Goal: Communication & Community: Participate in discussion

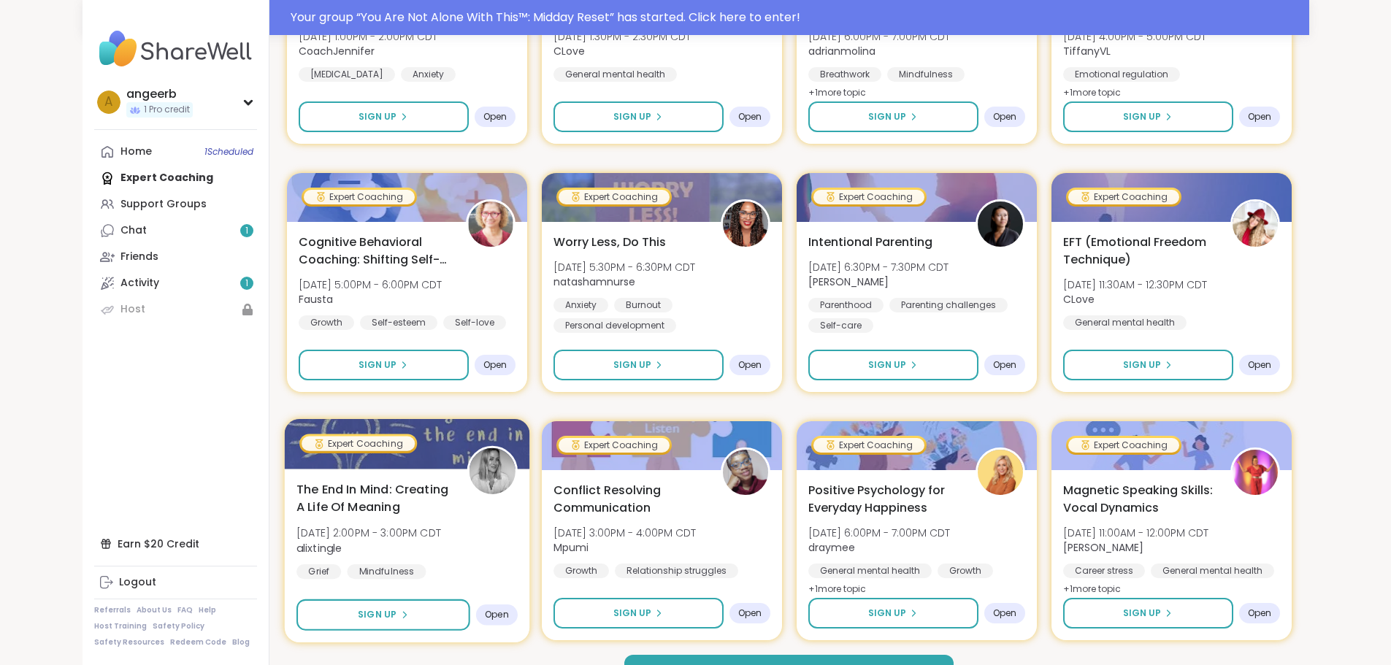
scroll to position [1925, 0]
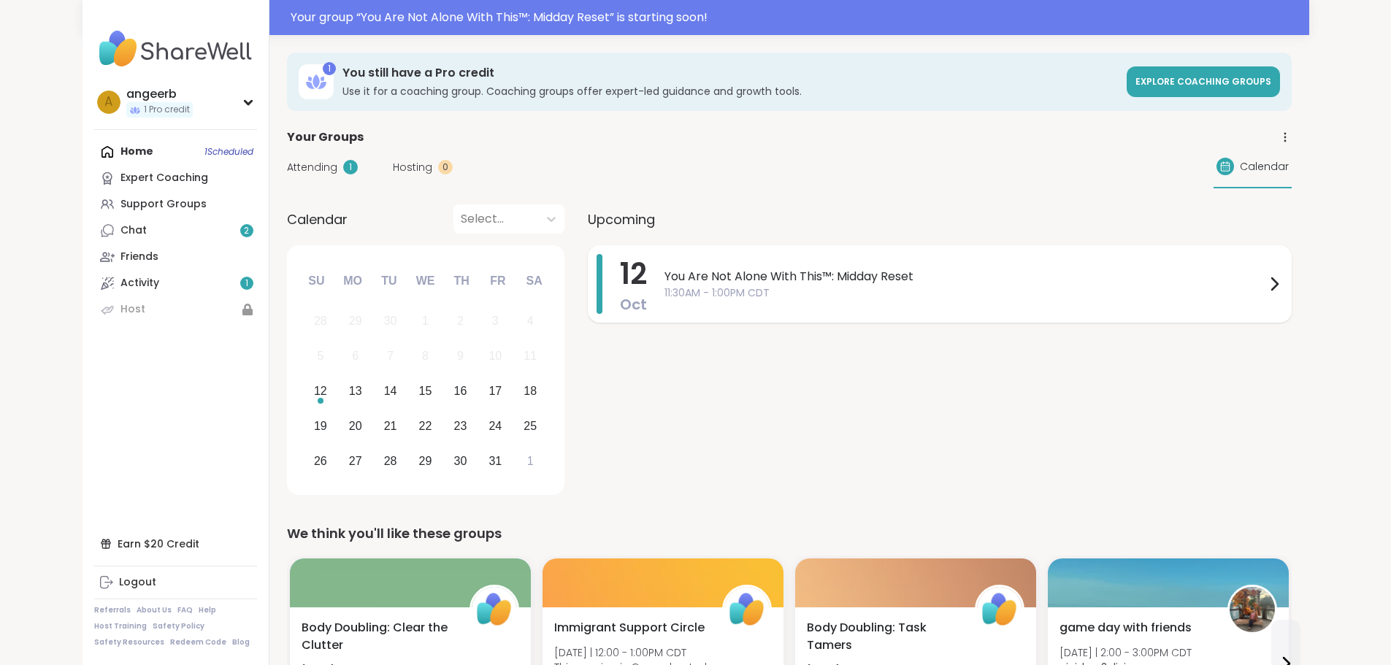
click at [730, 283] on span "You Are Not Alone With This™: Midday Reset" at bounding box center [965, 277] width 601 height 18
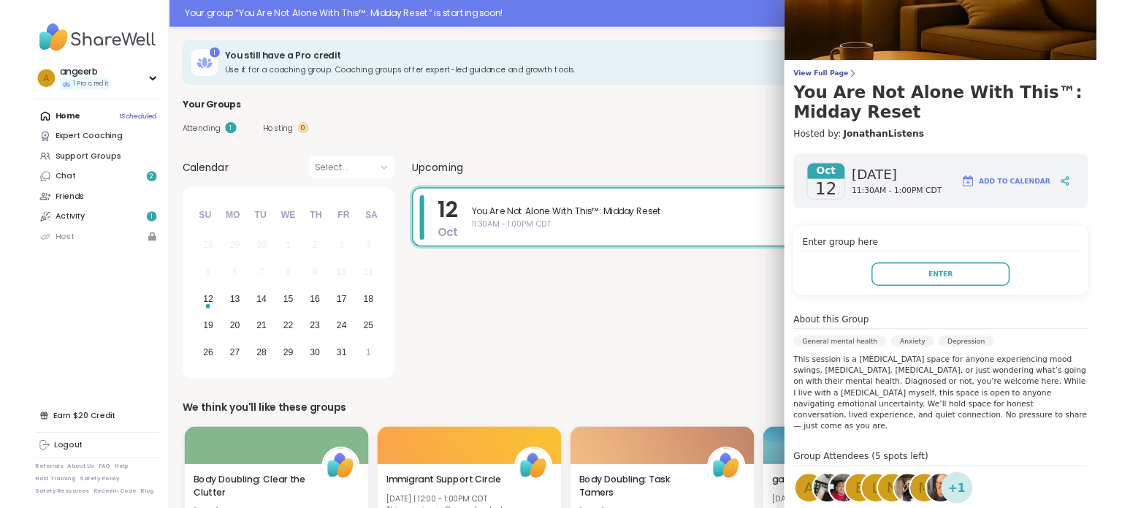
scroll to position [73, 0]
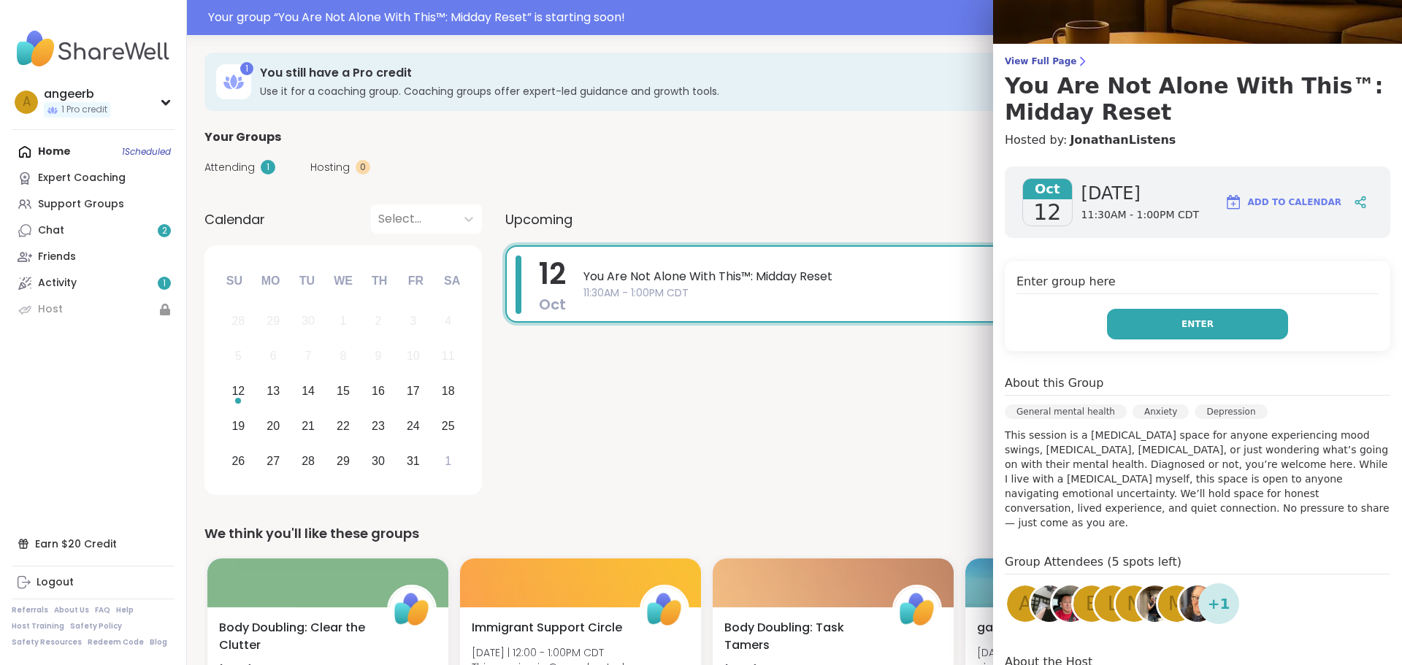
click at [1182, 325] on span "Enter" at bounding box center [1198, 324] width 32 height 13
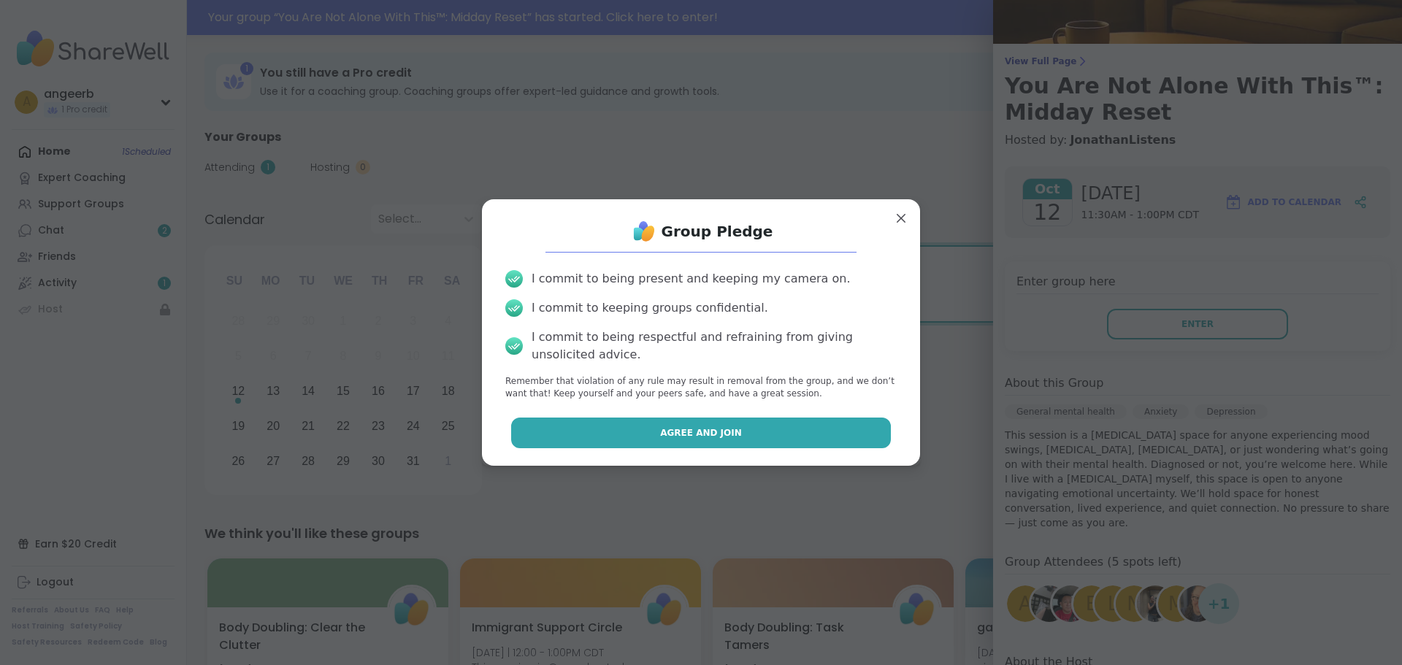
click at [679, 435] on span "Agree and Join" at bounding box center [701, 433] width 82 height 13
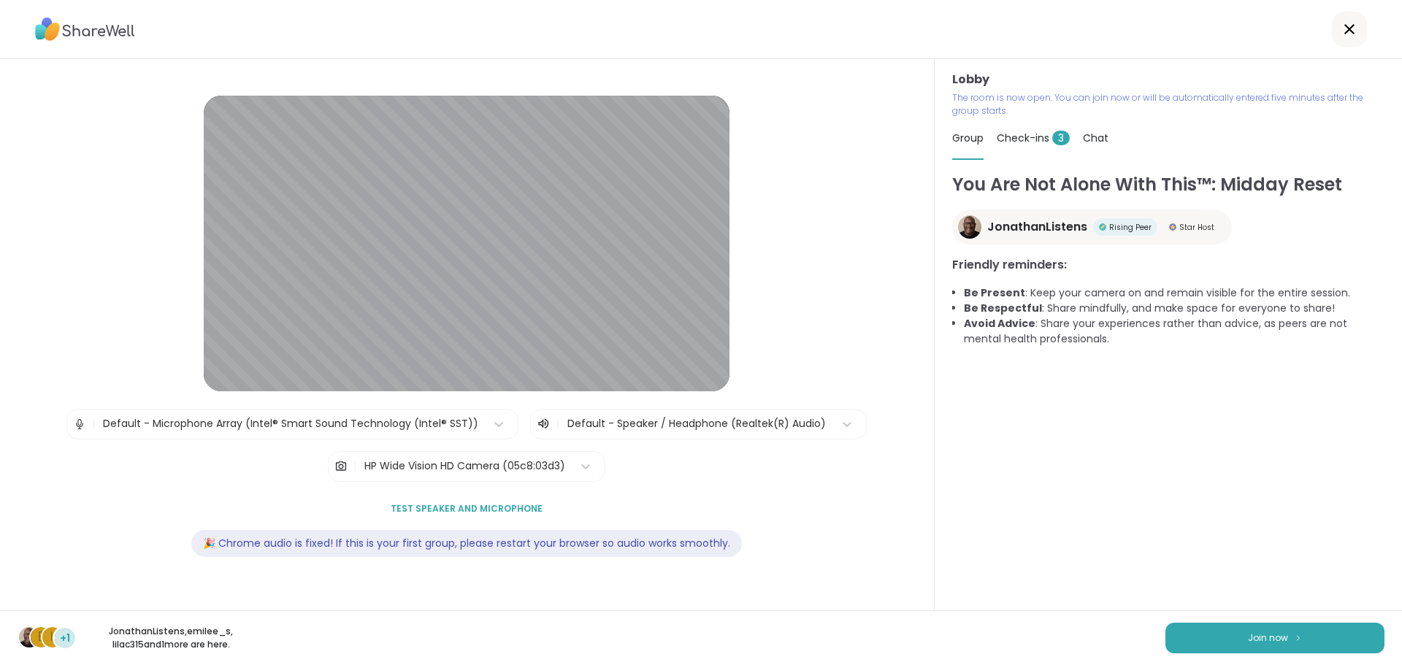
click at [464, 510] on span "Test speaker and microphone" at bounding box center [467, 508] width 152 height 13
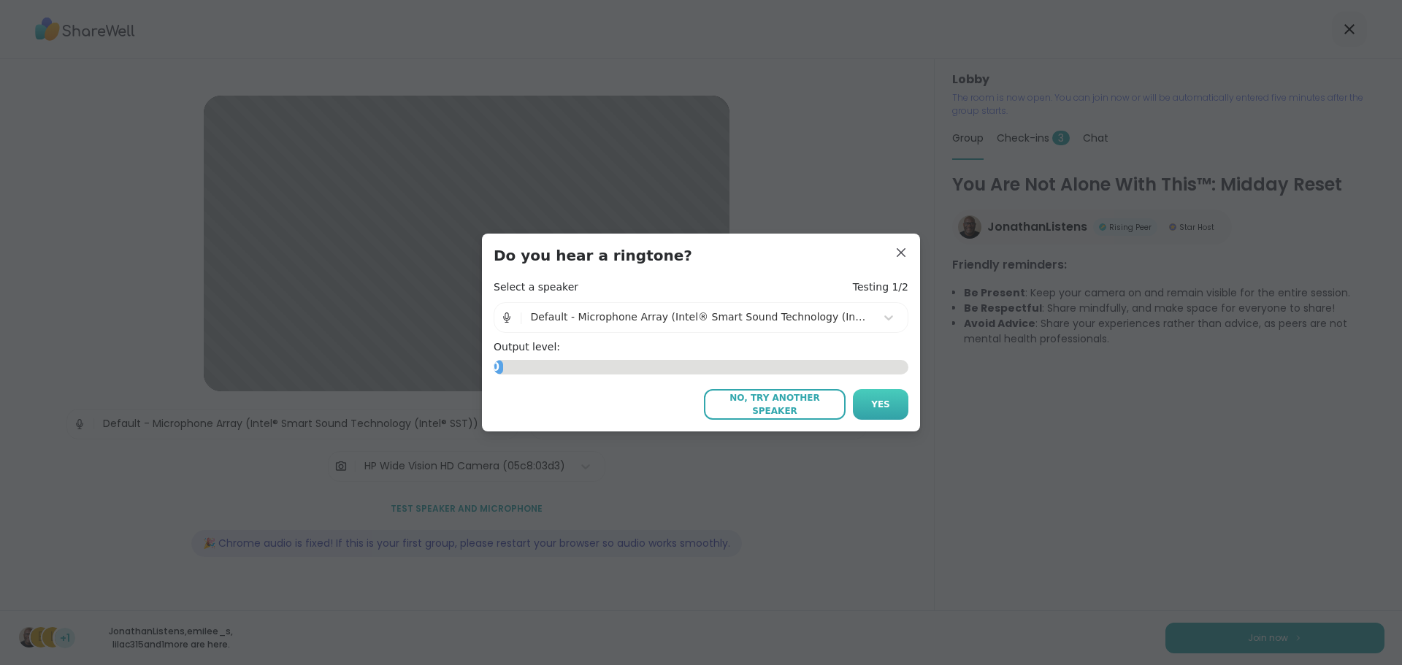
click at [863, 411] on button "Yes" at bounding box center [881, 404] width 56 height 31
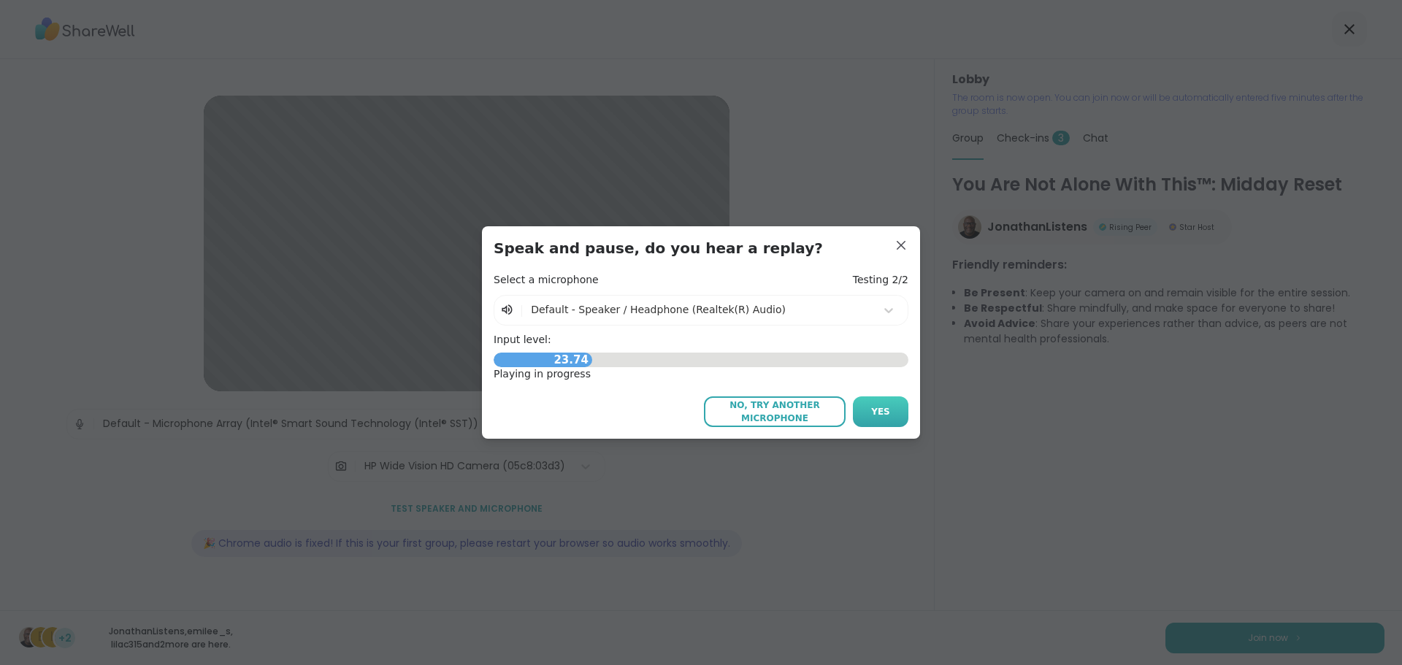
click at [875, 417] on span "Yes" at bounding box center [880, 411] width 19 height 13
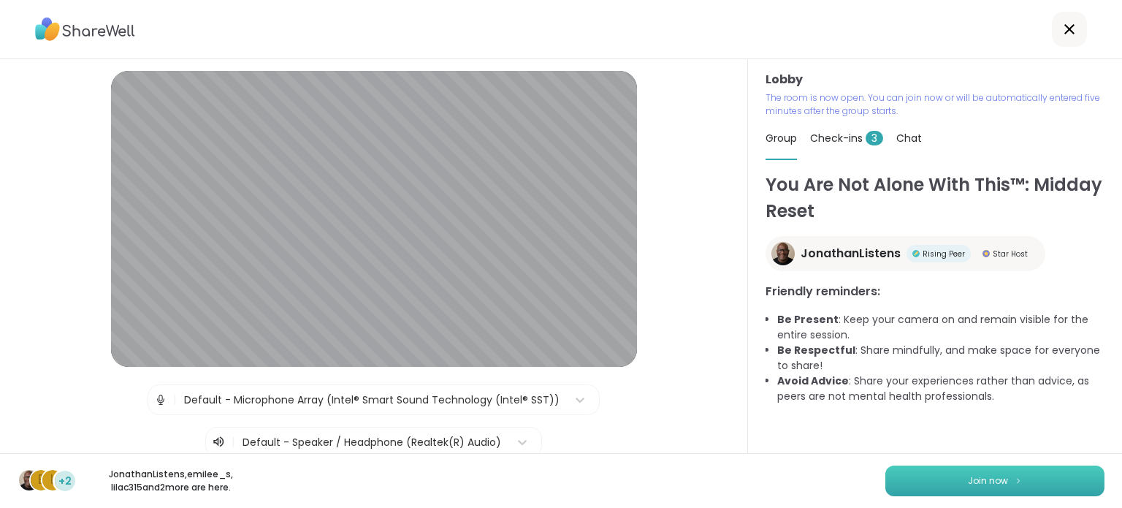
click at [973, 483] on span "Join now" at bounding box center [988, 480] width 40 height 13
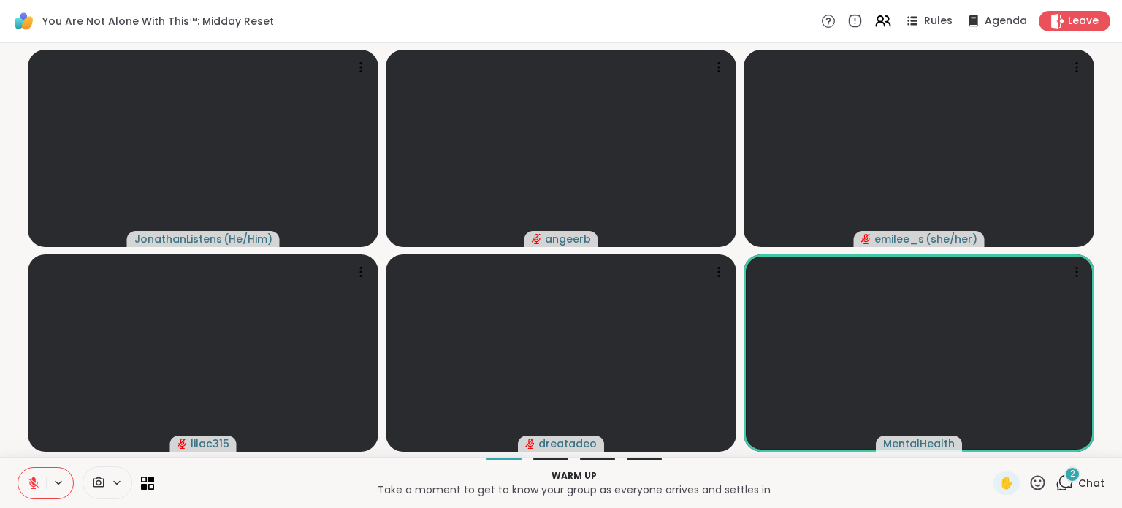
click at [542, 457] on div at bounding box center [550, 458] width 35 height 3
click at [381, 249] on video-player-container "JonathanListens ( He/Him ) angeerb emilee_s ( she/her ) lilac315 dreatadeo Ment…" at bounding box center [561, 250] width 1104 height 402
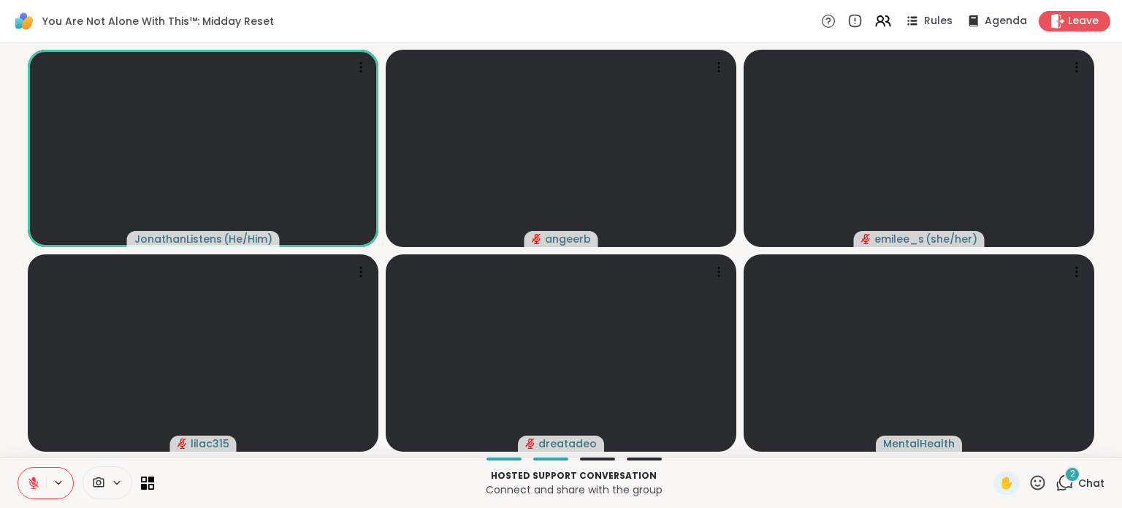
click at [587, 456] on div "Hosted support conversation Connect and share with the group ✋ 2 Chat" at bounding box center [561, 481] width 1122 height 51
click at [630, 460] on div "Hosted support conversation Connect and share with the group ✋ 2 Chat" at bounding box center [561, 481] width 1122 height 51
click at [151, 477] on icon at bounding box center [151, 478] width 7 height 7
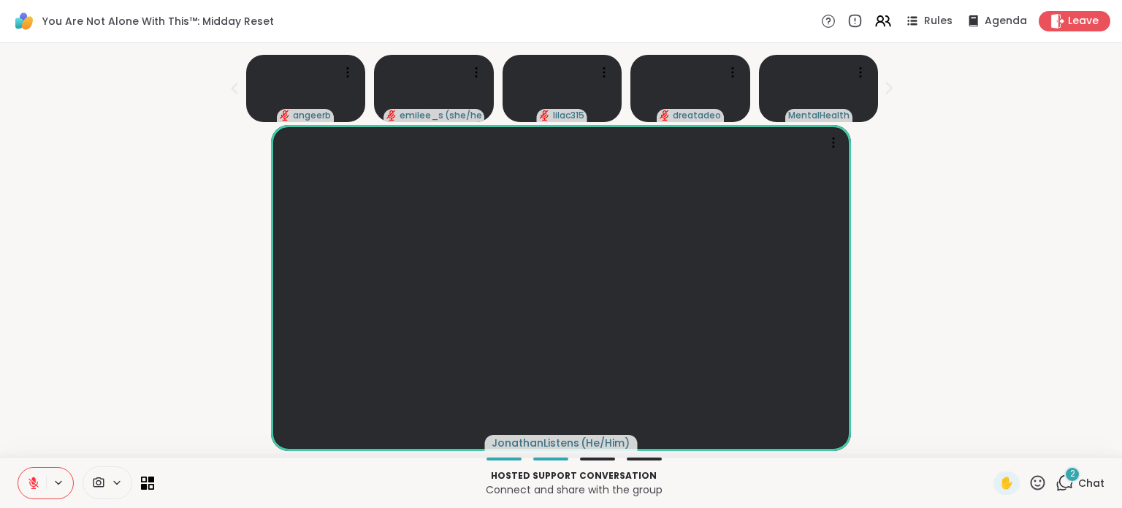
click at [881, 87] on icon at bounding box center [888, 87] width 15 height 15
click at [150, 480] on icon at bounding box center [151, 478] width 7 height 7
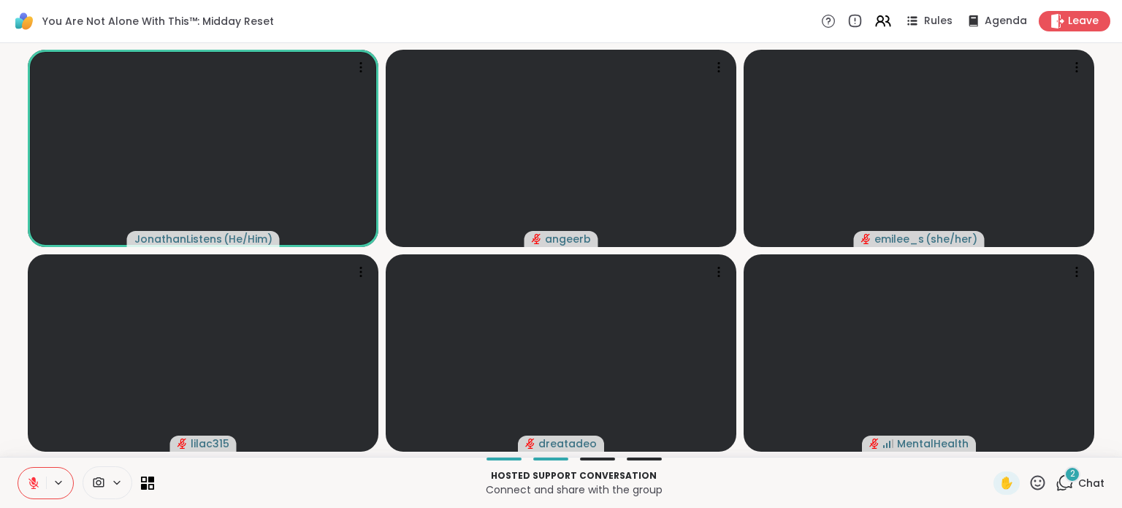
click at [1078, 478] on span "Chat" at bounding box center [1091, 482] width 26 height 15
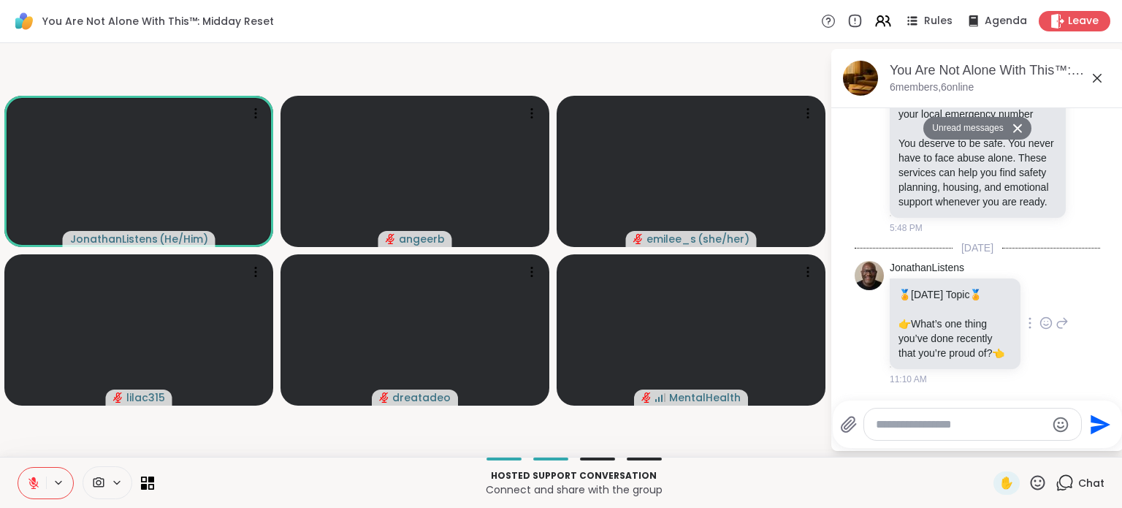
scroll to position [2860, 0]
click at [934, 417] on textarea "Type your message" at bounding box center [961, 424] width 170 height 15
click at [991, 421] on textarea "Type your message" at bounding box center [961, 424] width 170 height 15
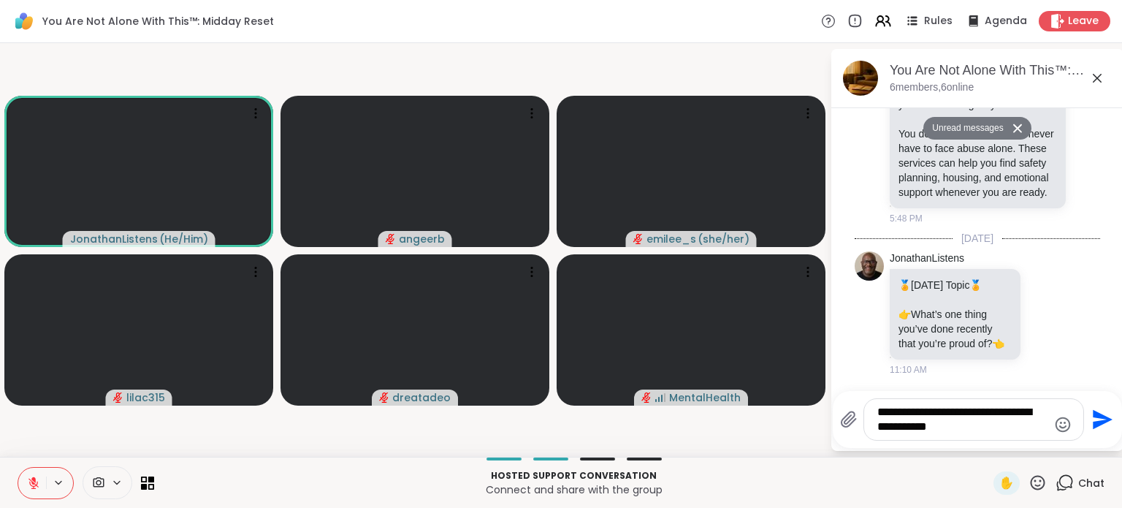
type textarea "**********"
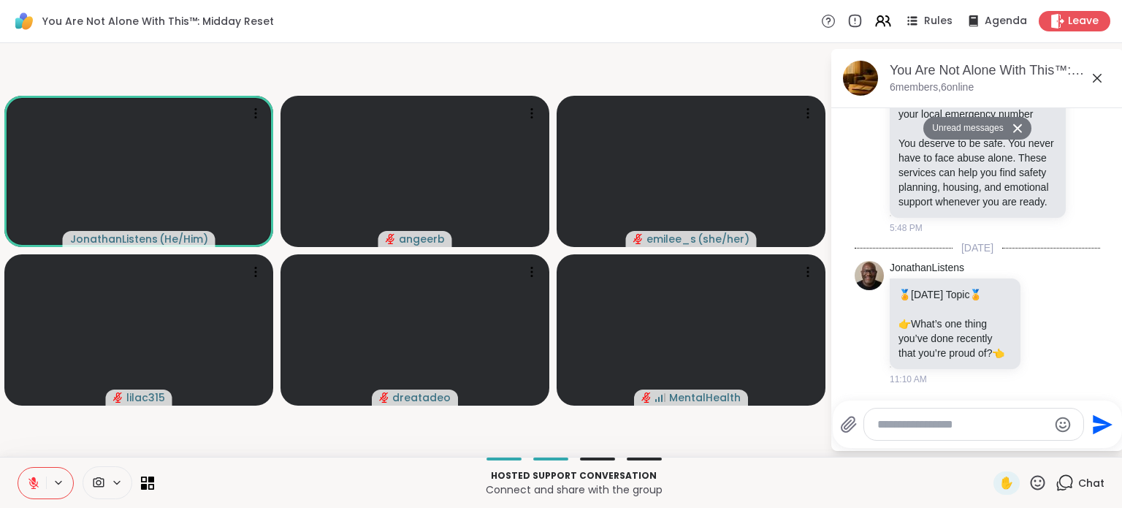
scroll to position [2932, 0]
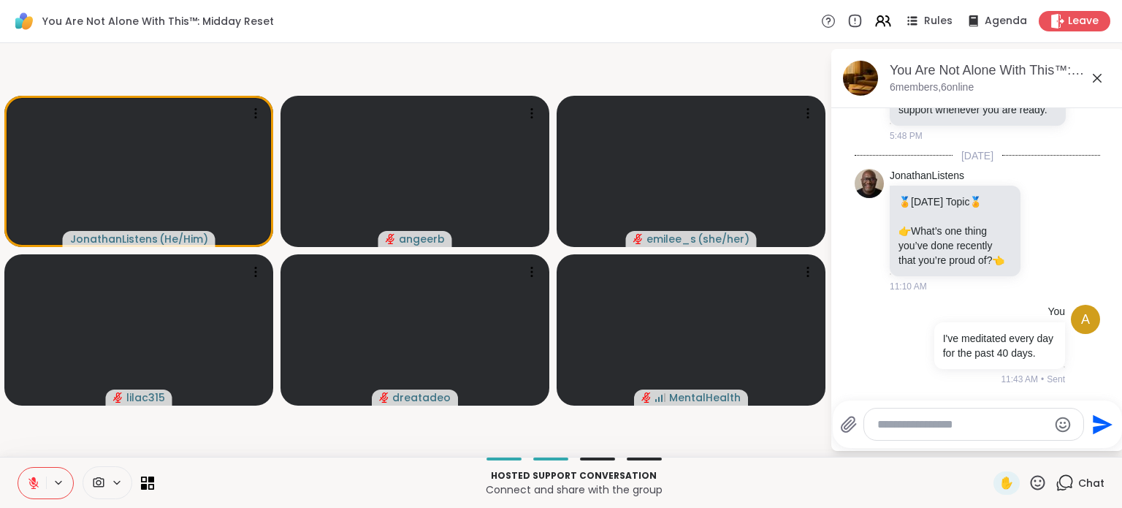
click at [1030, 481] on icon at bounding box center [1037, 482] width 18 height 18
click at [987, 448] on span "❤️" at bounding box center [994, 444] width 15 height 18
click at [32, 480] on icon at bounding box center [33, 479] width 4 height 6
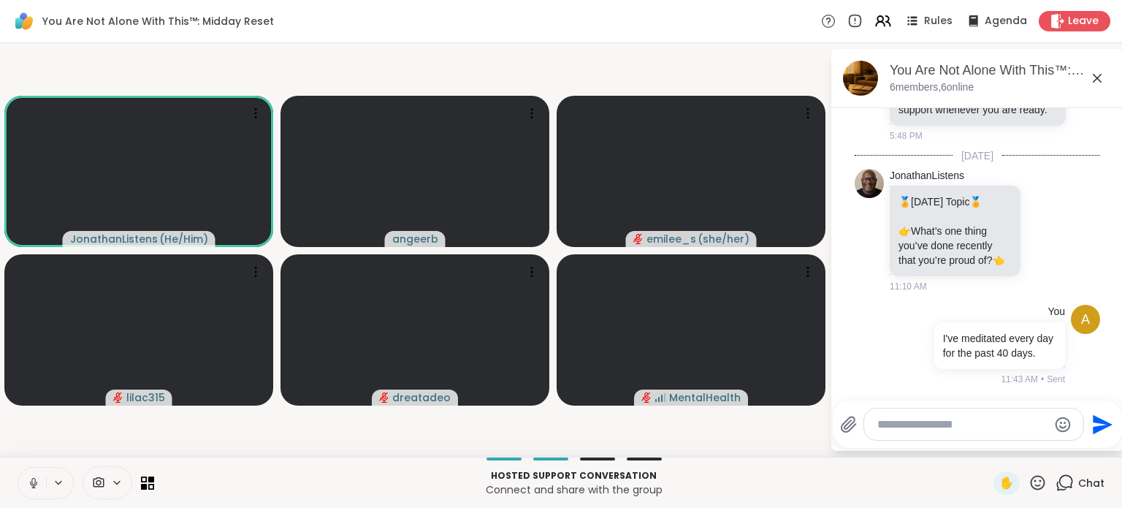
click at [33, 483] on icon at bounding box center [33, 482] width 13 height 13
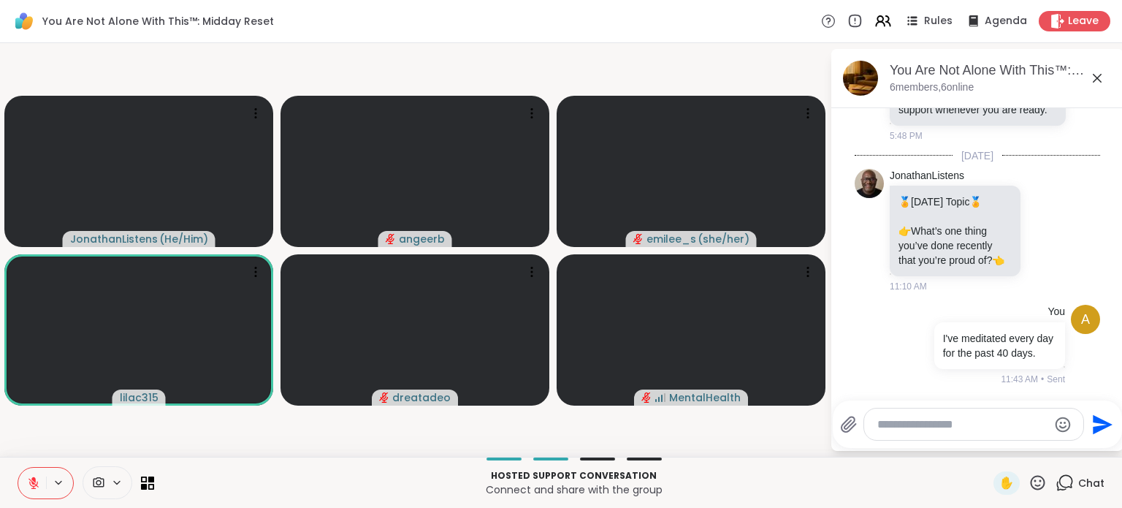
click at [1028, 483] on icon at bounding box center [1037, 482] width 18 height 18
click at [1020, 443] on span "👍" at bounding box center [1027, 444] width 15 height 18
click at [34, 474] on button at bounding box center [32, 482] width 28 height 31
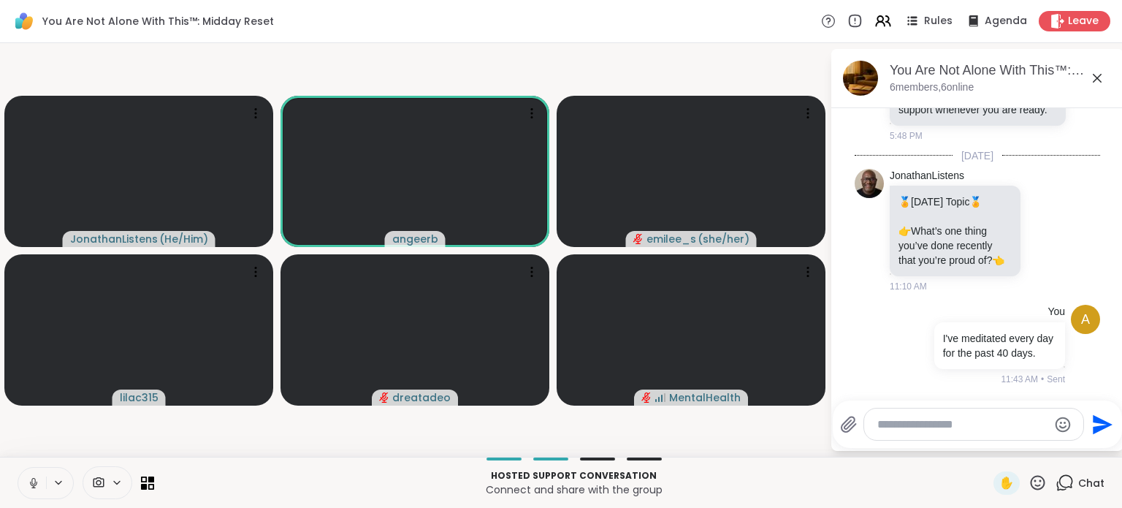
scroll to position [3053, 0]
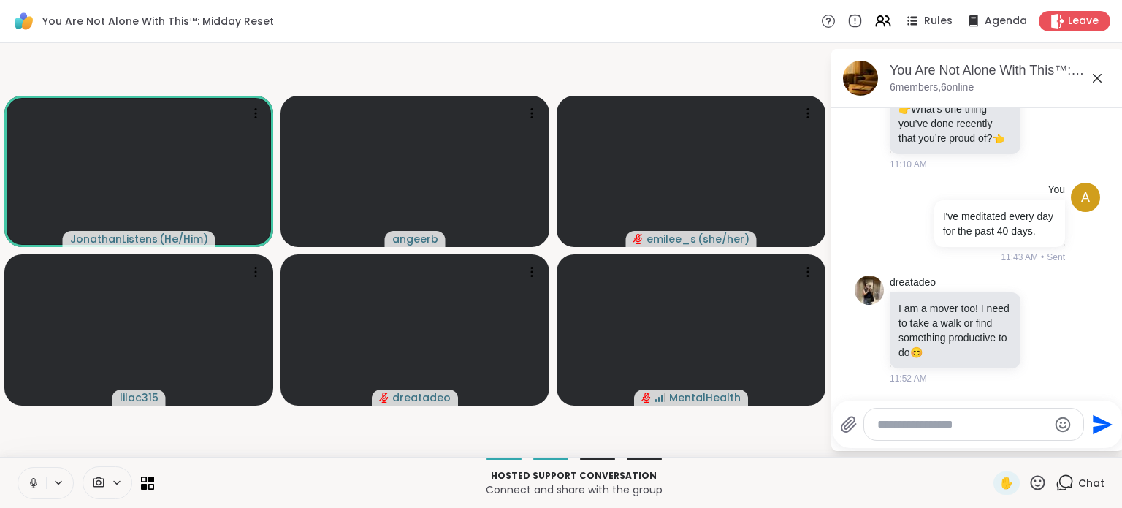
click at [33, 484] on icon at bounding box center [33, 482] width 13 height 13
click at [1039, 328] on icon at bounding box center [1045, 329] width 13 height 15
click at [1039, 309] on div "Select Reaction: Heart" at bounding box center [1045, 305] width 13 height 13
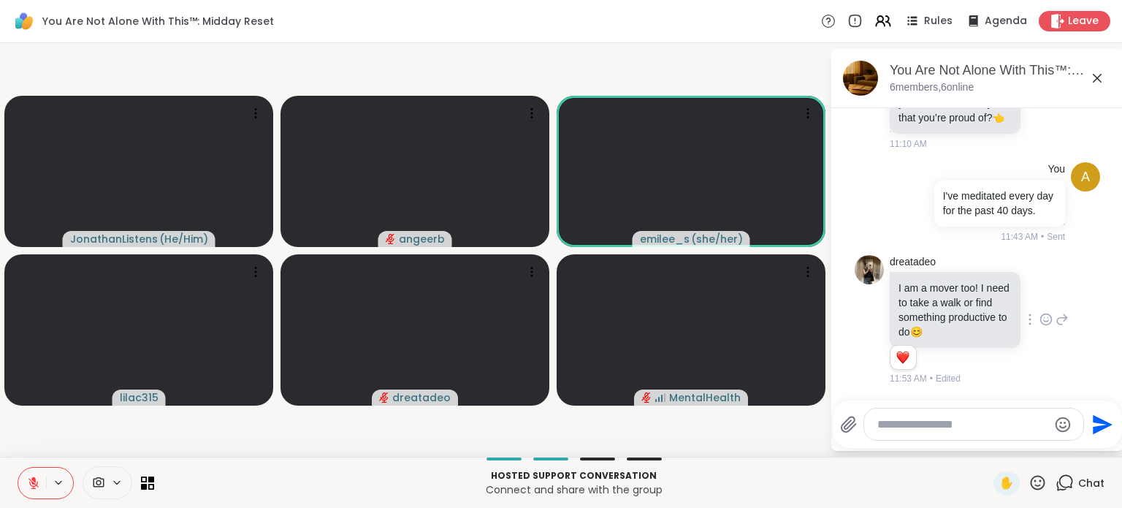
scroll to position [3254, 0]
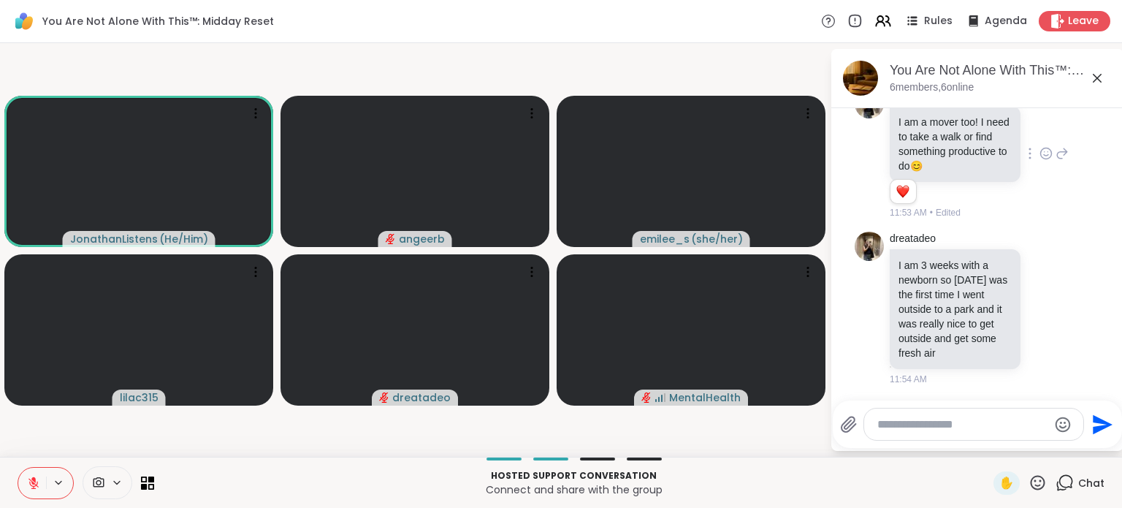
click at [416, 423] on video-player-container "JonathanListens ( He/Him ) angeerb emilee_s ( she/her ) lilac315 dreatadeo Ment…" at bounding box center [415, 250] width 812 height 402
click at [31, 481] on icon at bounding box center [33, 483] width 10 height 10
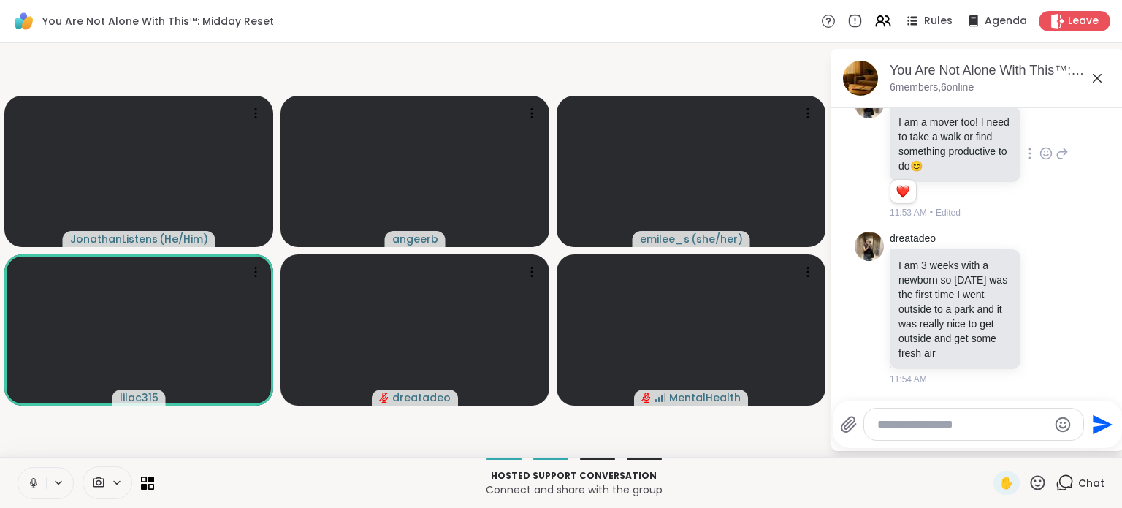
click at [34, 480] on icon at bounding box center [33, 482] width 13 height 13
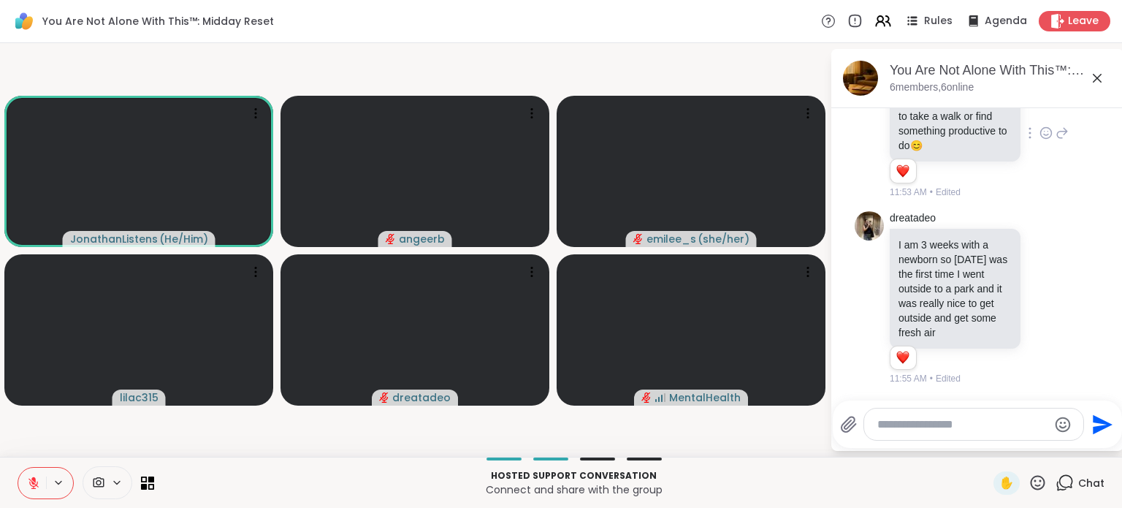
click at [1028, 483] on icon at bounding box center [1037, 482] width 18 height 18
click at [1084, 444] on span "🎉" at bounding box center [1091, 444] width 15 height 18
click at [31, 475] on button at bounding box center [32, 482] width 28 height 31
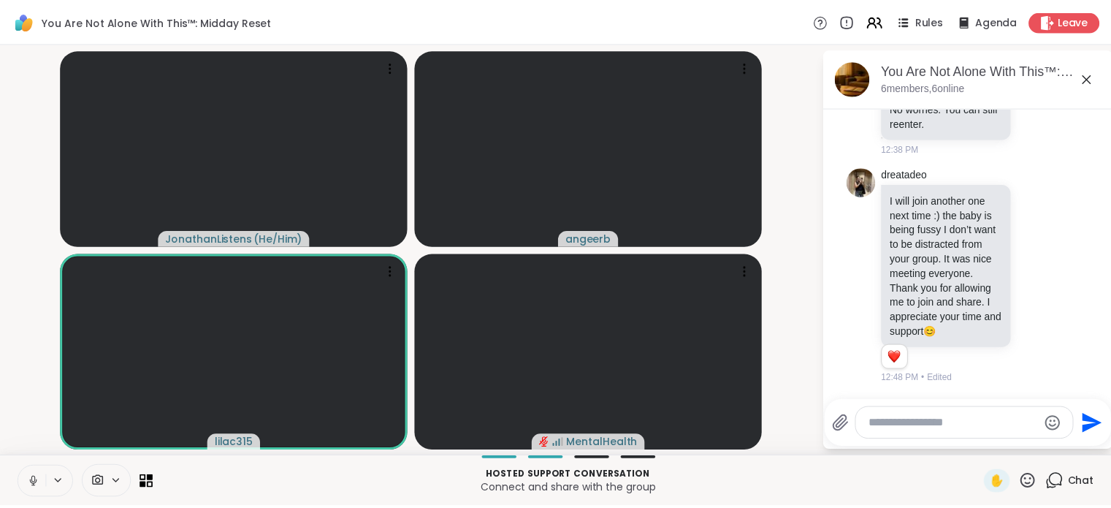
scroll to position [4351, 0]
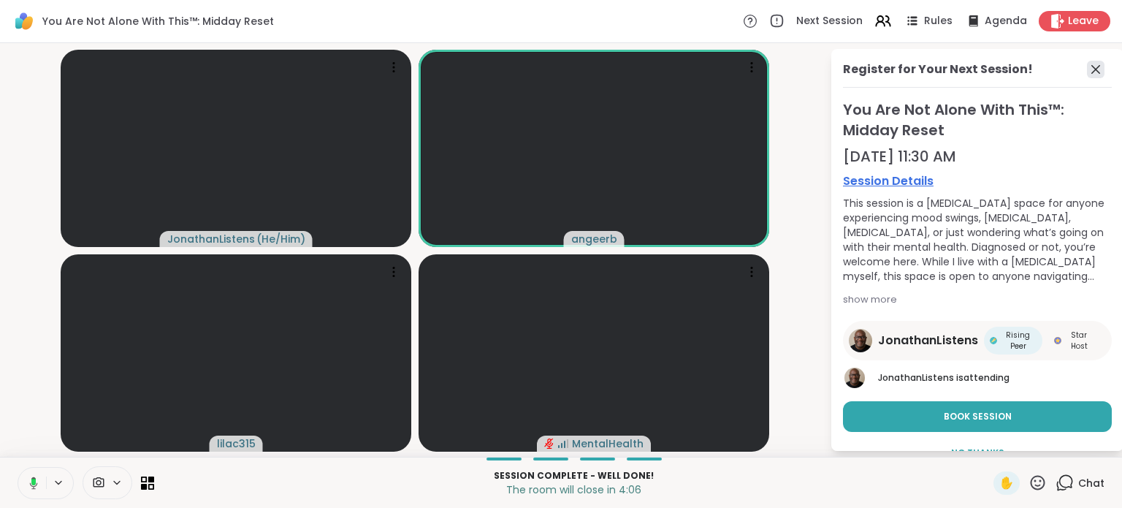
click at [1087, 68] on icon at bounding box center [1096, 70] width 18 height 18
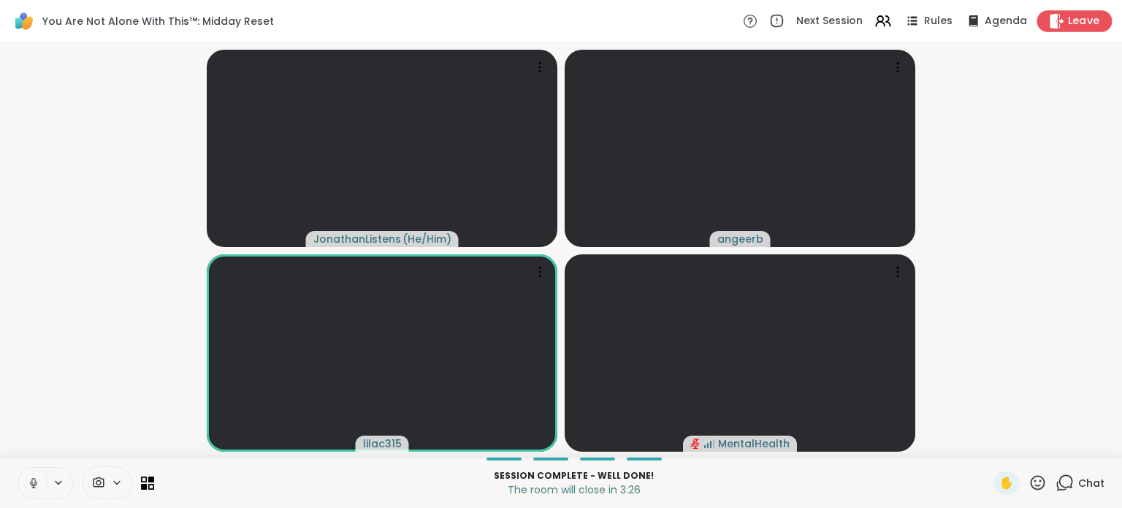
click at [1068, 14] on span "Leave" at bounding box center [1084, 21] width 32 height 15
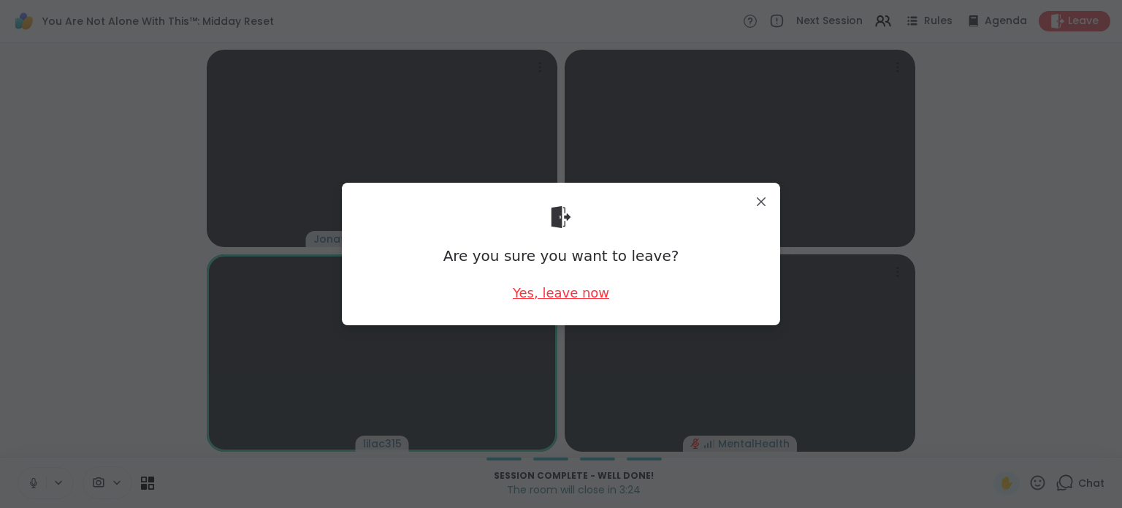
click at [562, 293] on div "Yes, leave now" at bounding box center [561, 292] width 96 height 18
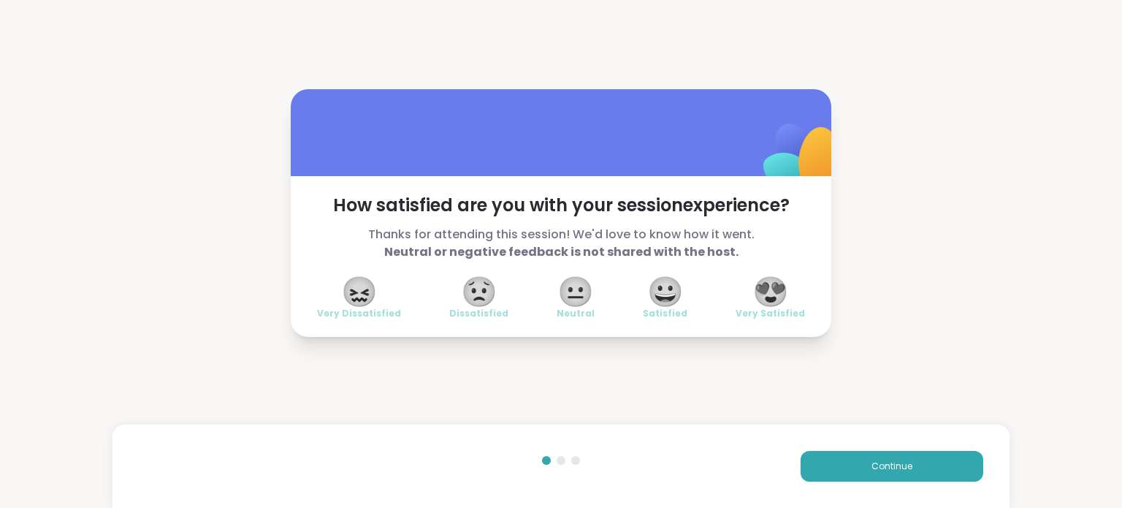
click at [769, 295] on span "😍" at bounding box center [770, 291] width 37 height 26
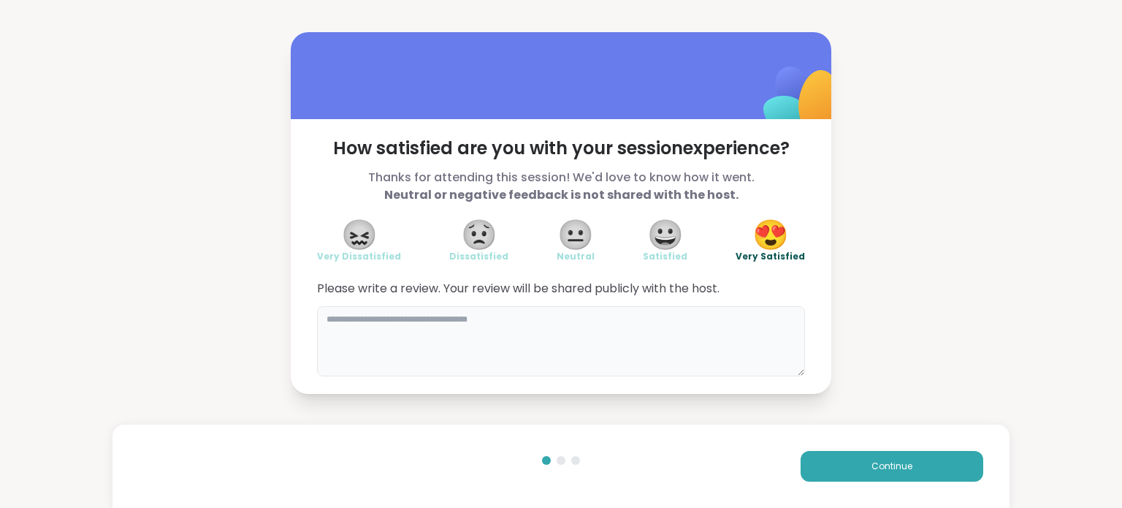
click at [389, 337] on textarea at bounding box center [561, 341] width 488 height 70
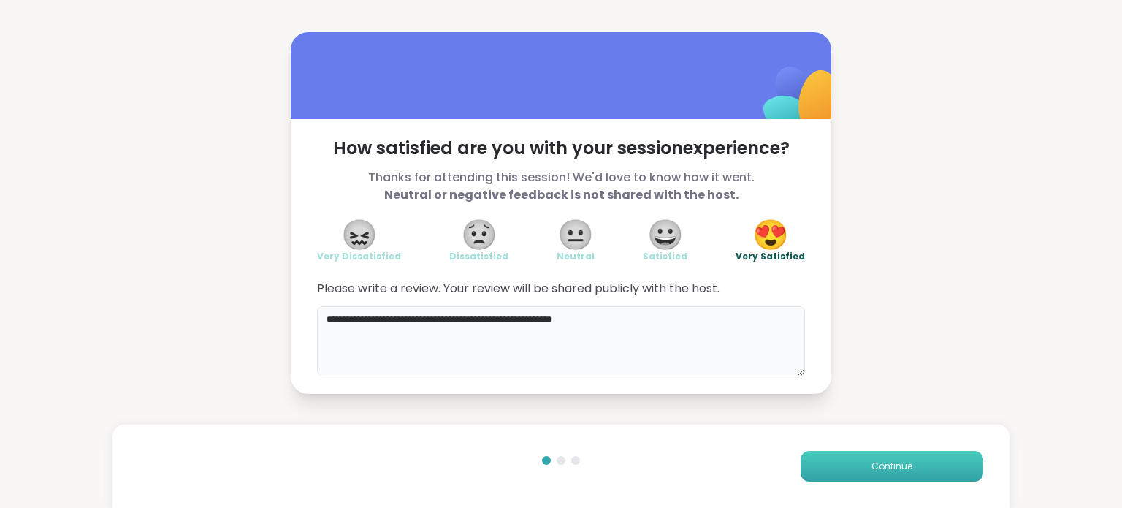
type textarea "**********"
click at [900, 467] on span "Continue" at bounding box center [891, 465] width 41 height 13
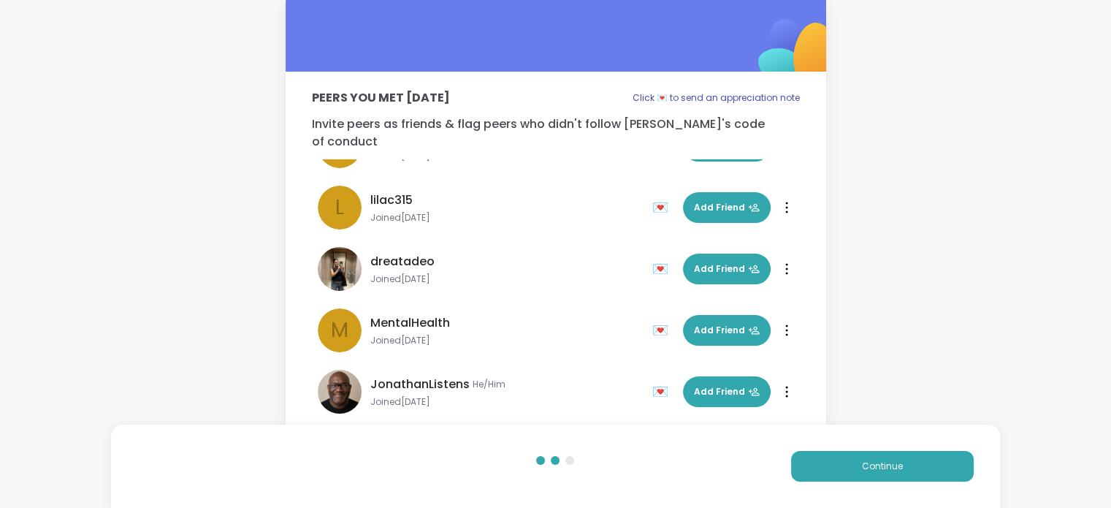
scroll to position [23, 0]
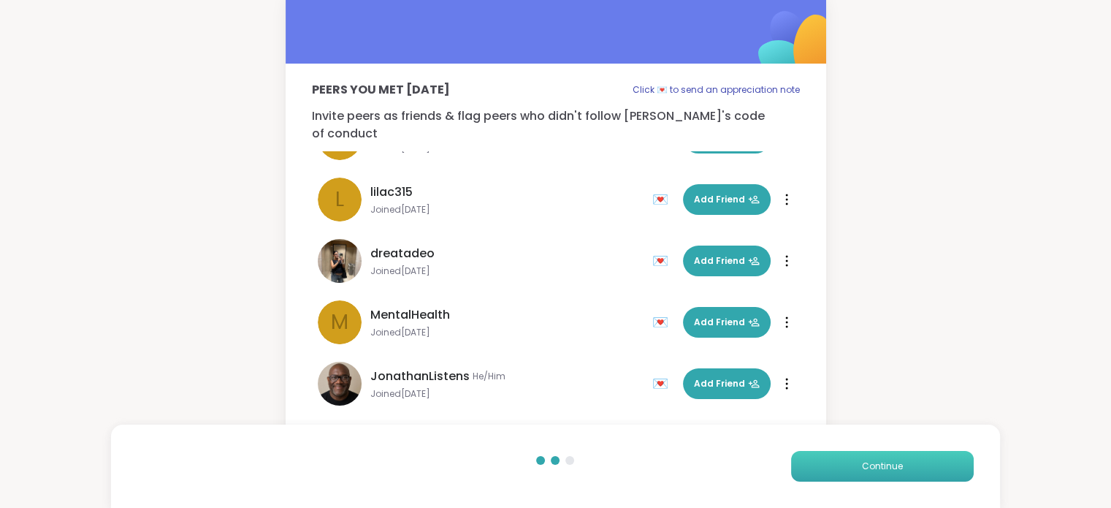
click at [898, 470] on span "Continue" at bounding box center [882, 465] width 41 height 13
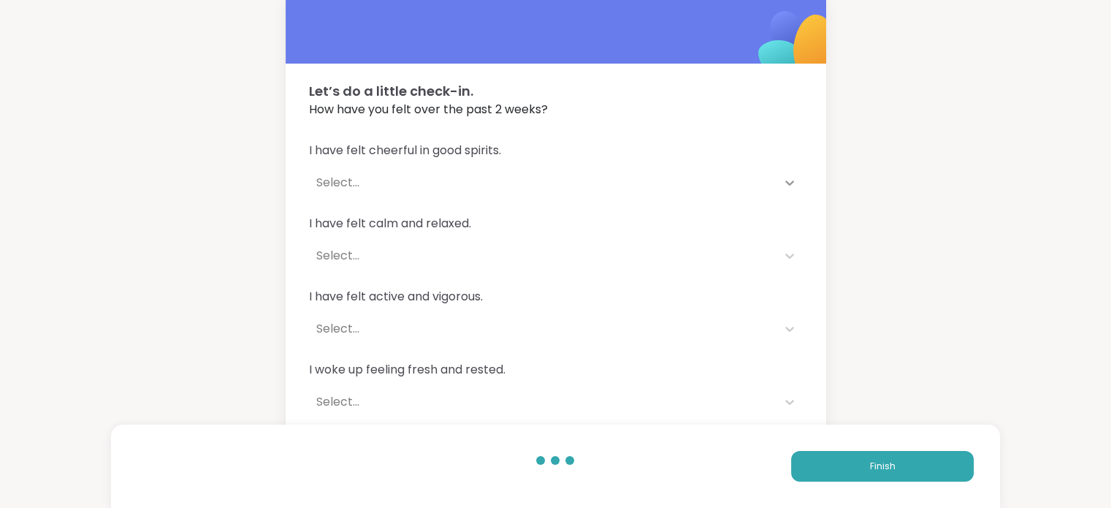
click at [788, 188] on icon at bounding box center [789, 182] width 15 height 15
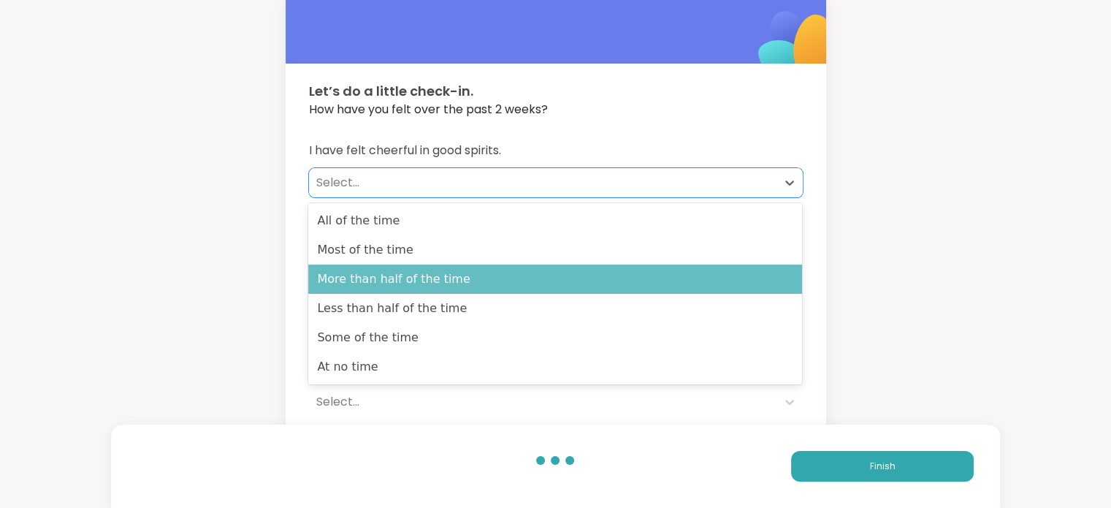
click at [388, 275] on div "More than half of the time" at bounding box center [555, 278] width 494 height 29
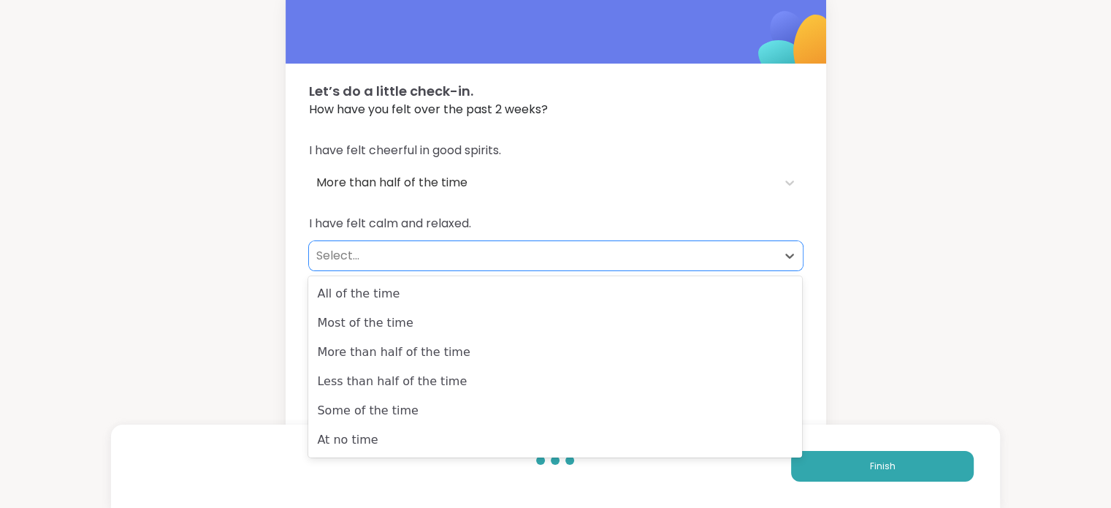
click at [371, 242] on div "Select..." at bounding box center [542, 255] width 467 height 29
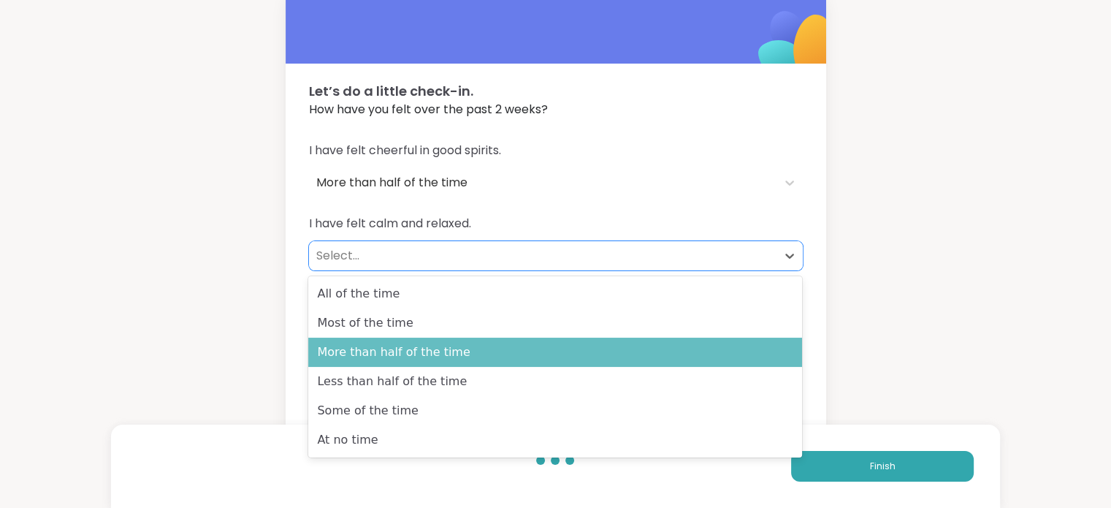
click at [376, 350] on div "More than half of the time" at bounding box center [555, 351] width 494 height 29
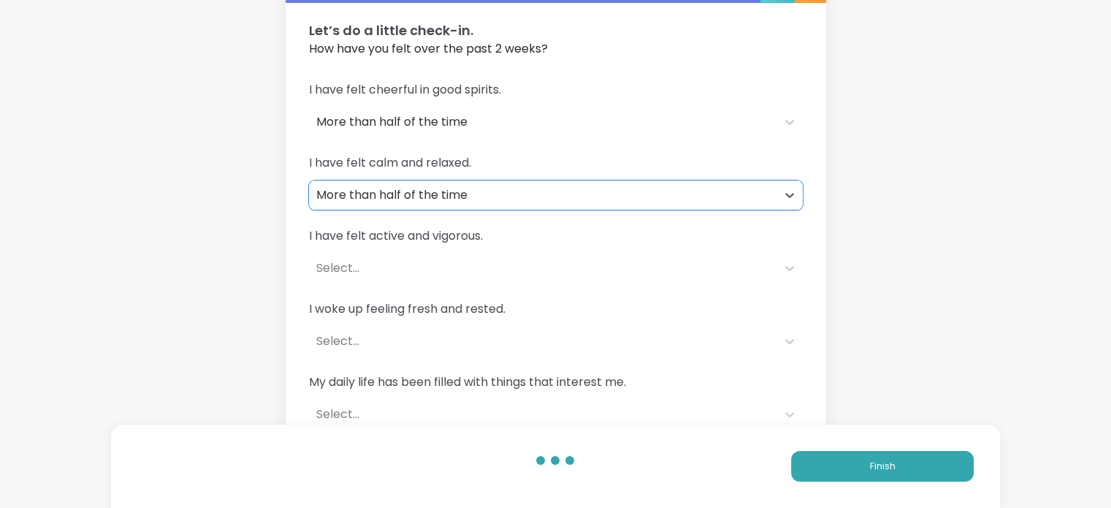
scroll to position [96, 0]
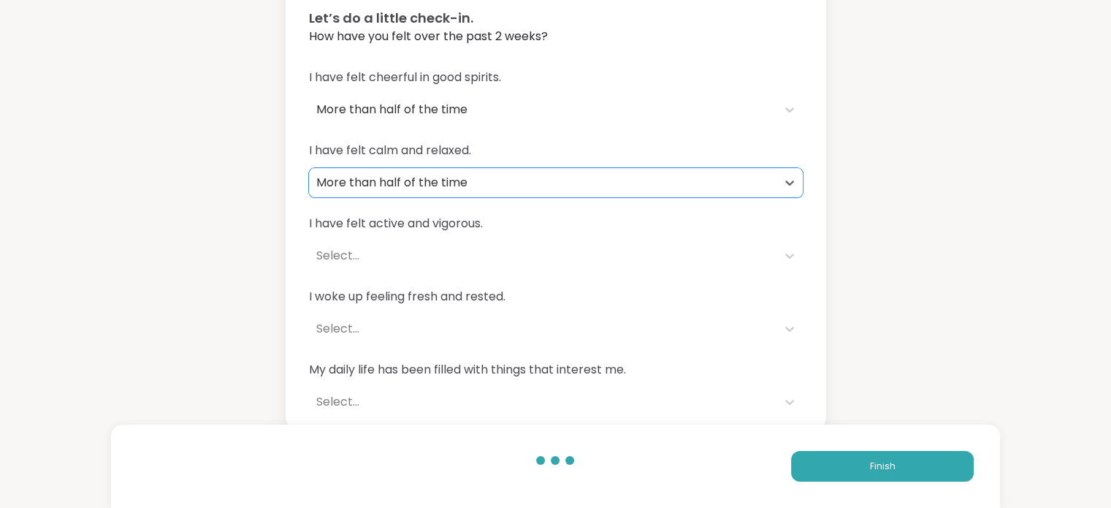
click at [389, 195] on div "More than half of the time" at bounding box center [542, 182] width 467 height 29
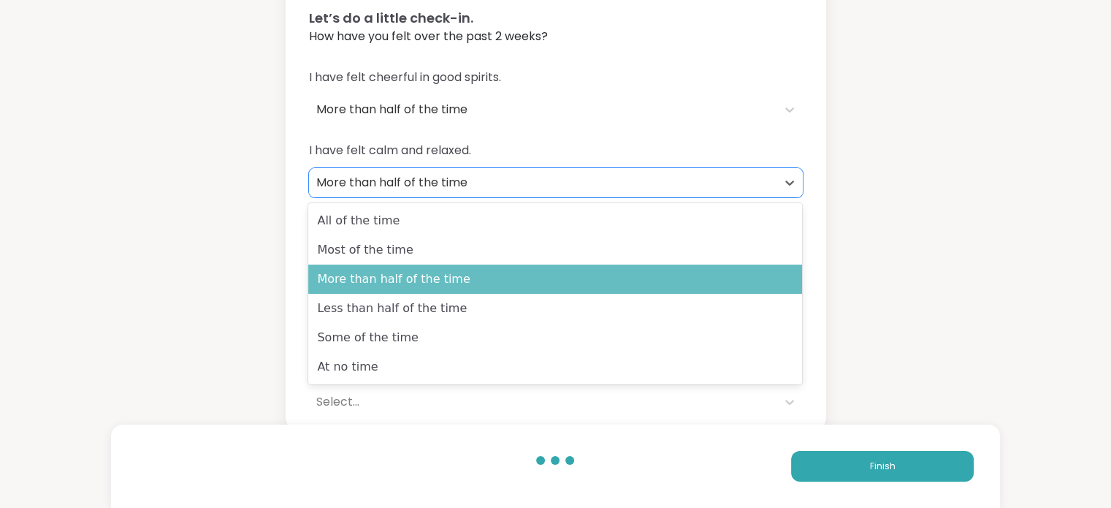
click at [384, 275] on div "More than half of the time" at bounding box center [555, 278] width 494 height 29
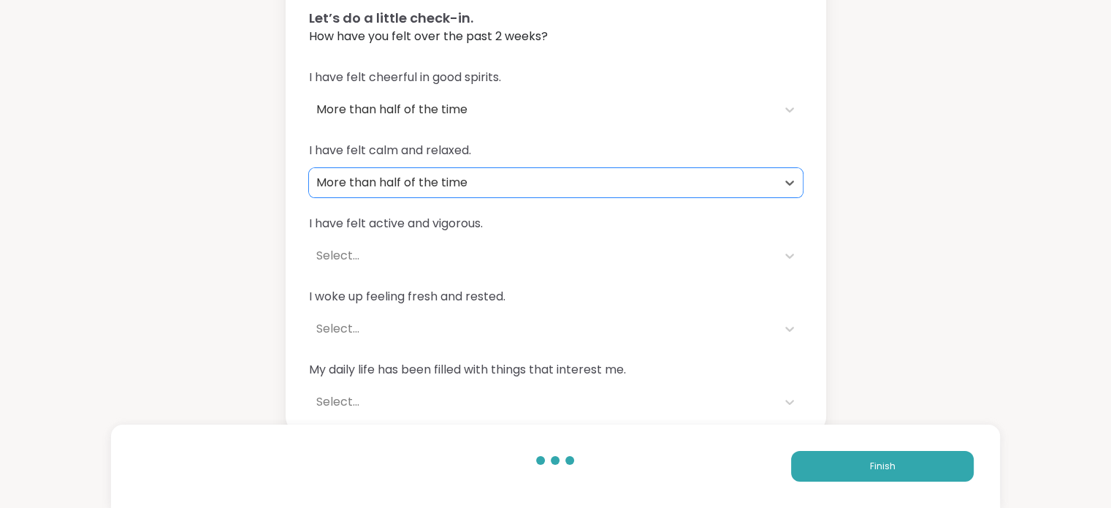
click at [348, 264] on div "Select..." at bounding box center [542, 255] width 467 height 29
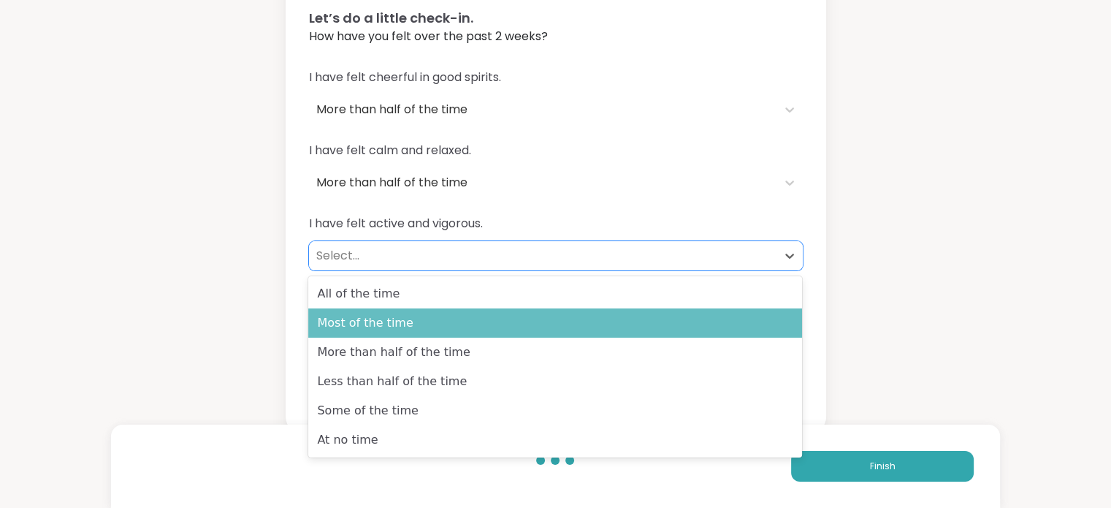
click at [361, 333] on div "Most of the time" at bounding box center [555, 322] width 494 height 29
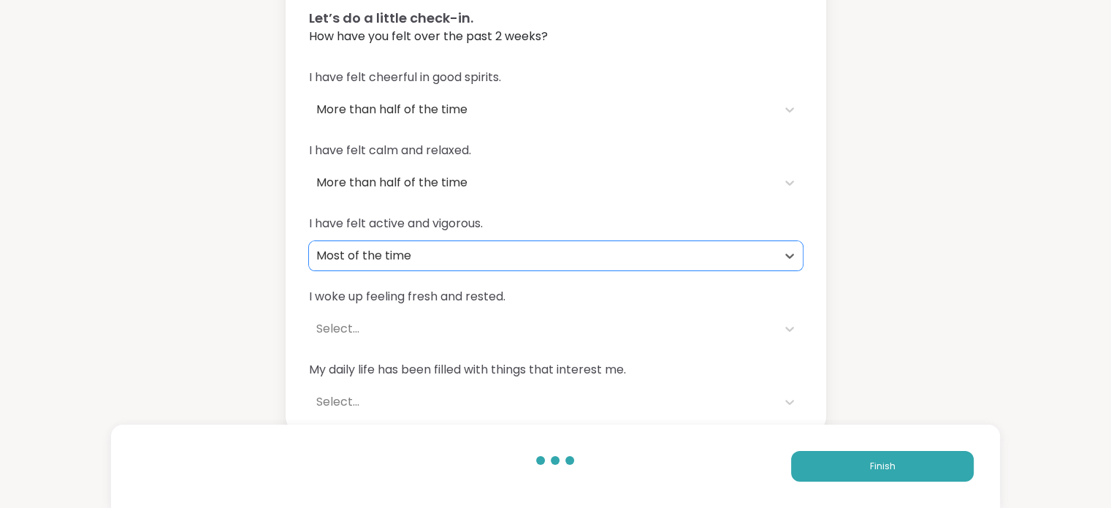
click at [343, 324] on div "Select..." at bounding box center [542, 329] width 453 height 18
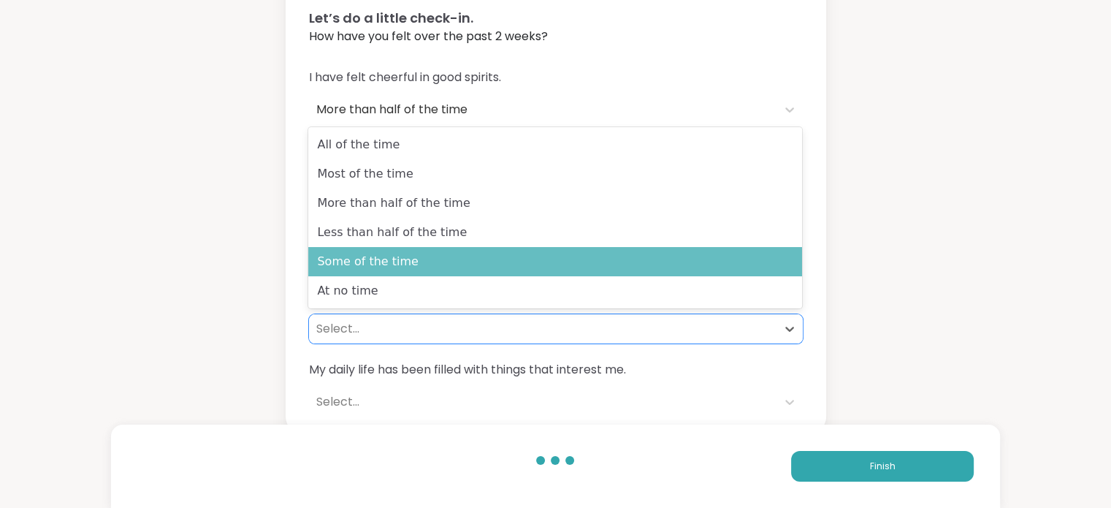
click at [350, 247] on div "Some of the time" at bounding box center [555, 261] width 494 height 29
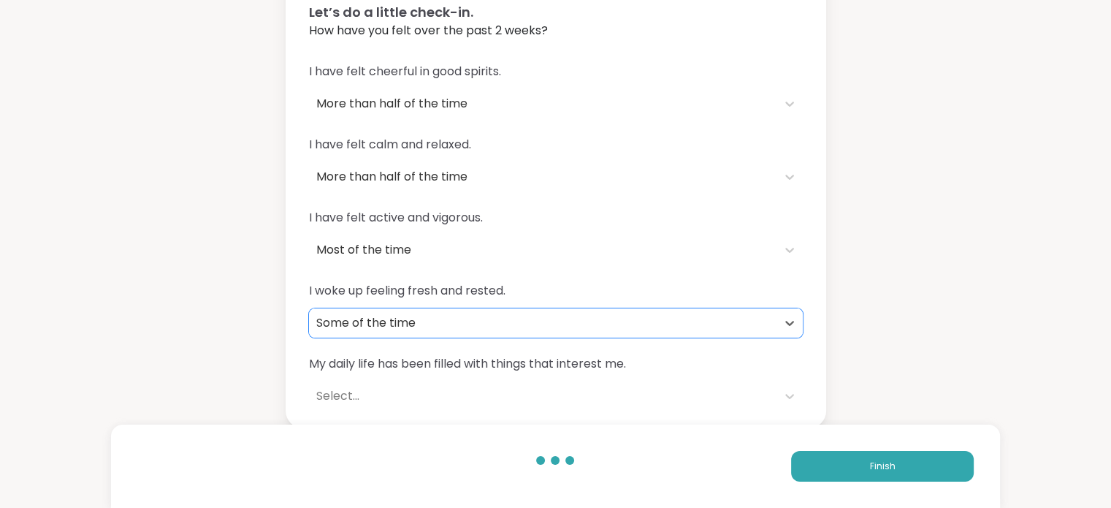
scroll to position [104, 0]
click at [386, 314] on div "Some of the time" at bounding box center [542, 322] width 453 height 18
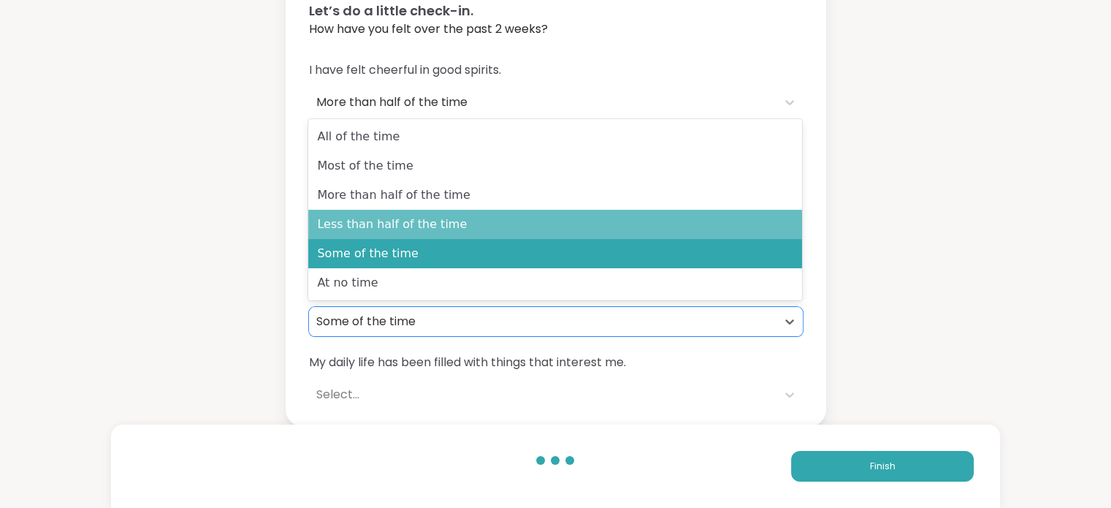
click at [347, 226] on div "Less than half of the time" at bounding box center [555, 224] width 494 height 29
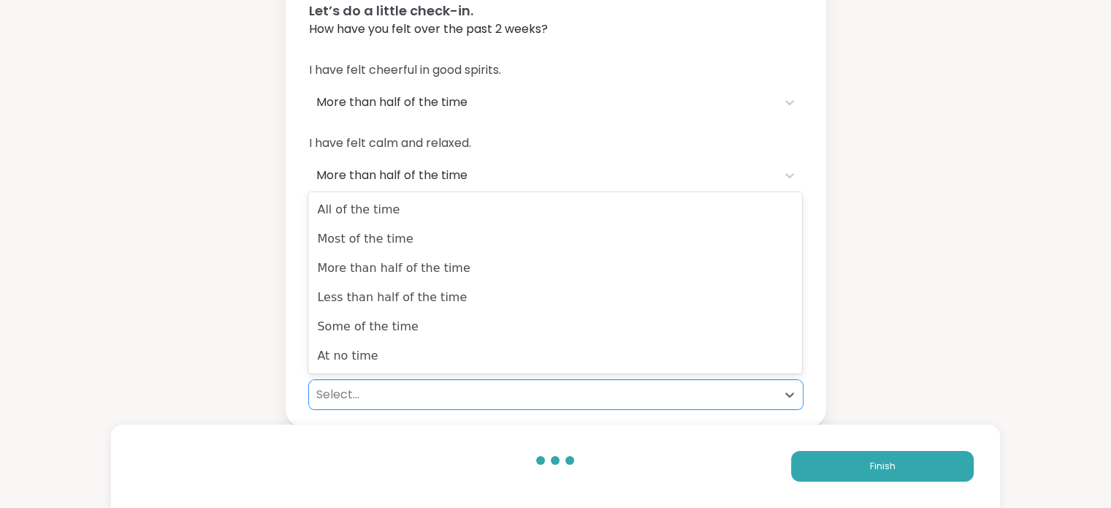
click at [355, 396] on div "Select..." at bounding box center [542, 395] width 453 height 18
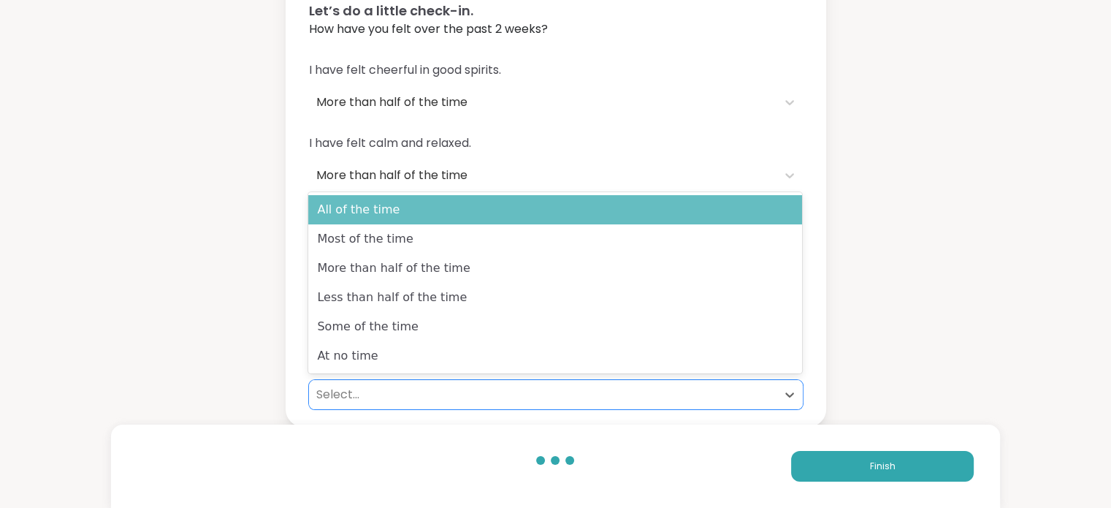
click at [362, 214] on div "All of the time" at bounding box center [555, 209] width 494 height 29
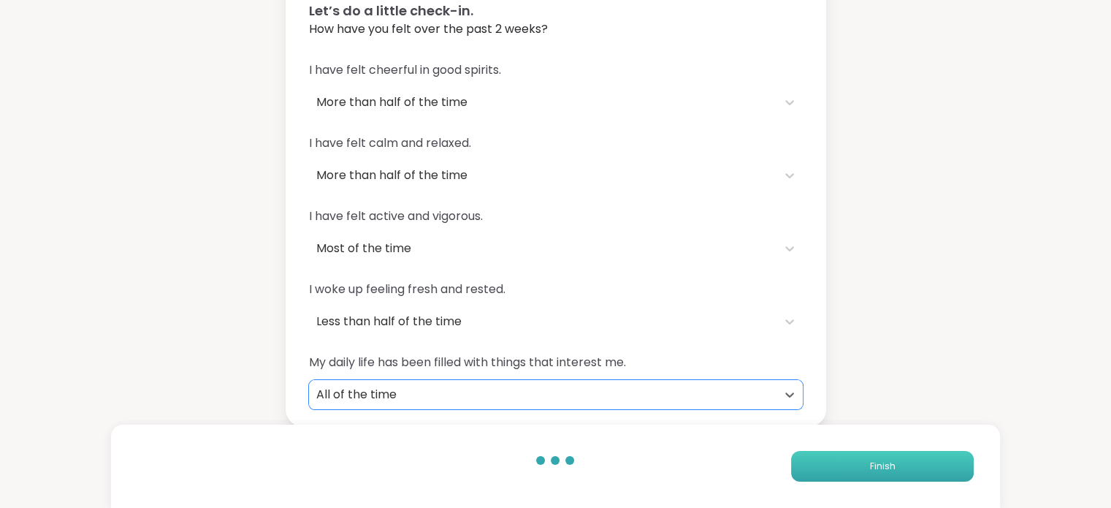
click at [887, 462] on span "Finish" at bounding box center [882, 465] width 26 height 13
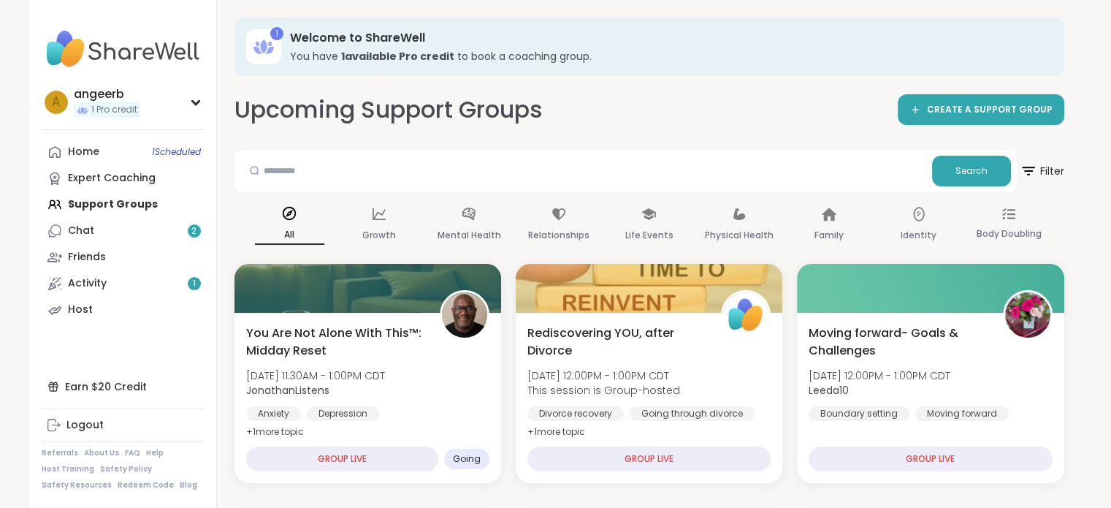
click at [394, 110] on h2 "Upcoming Support Groups" at bounding box center [388, 109] width 308 height 33
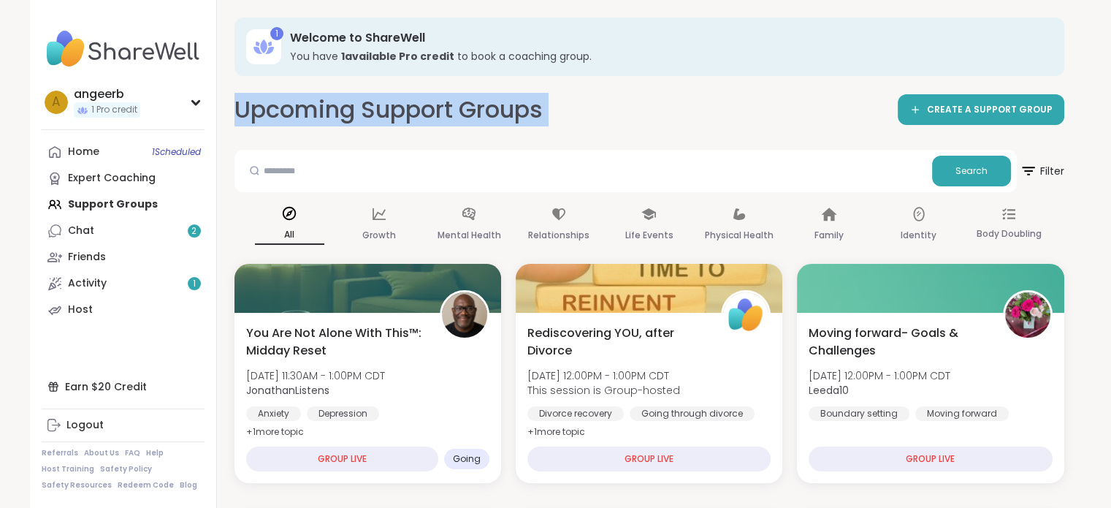
click at [394, 110] on h2 "Upcoming Support Groups" at bounding box center [388, 109] width 308 height 33
